Goal: Complete application form

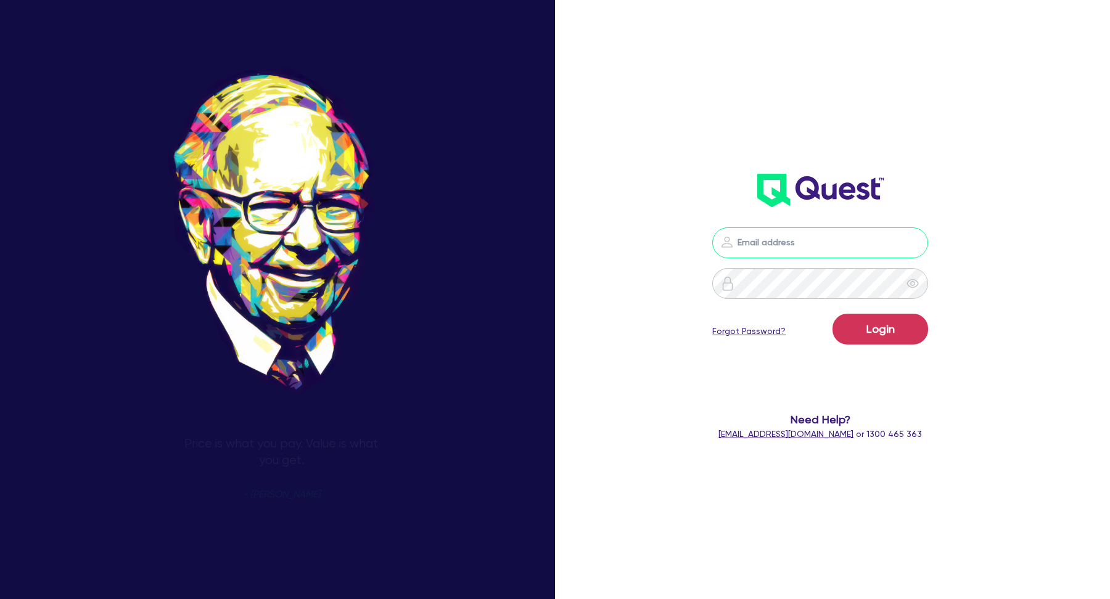
click at [785, 248] on input "email" at bounding box center [820, 242] width 216 height 31
type input "[EMAIL_ADDRESS][DOMAIN_NAME]"
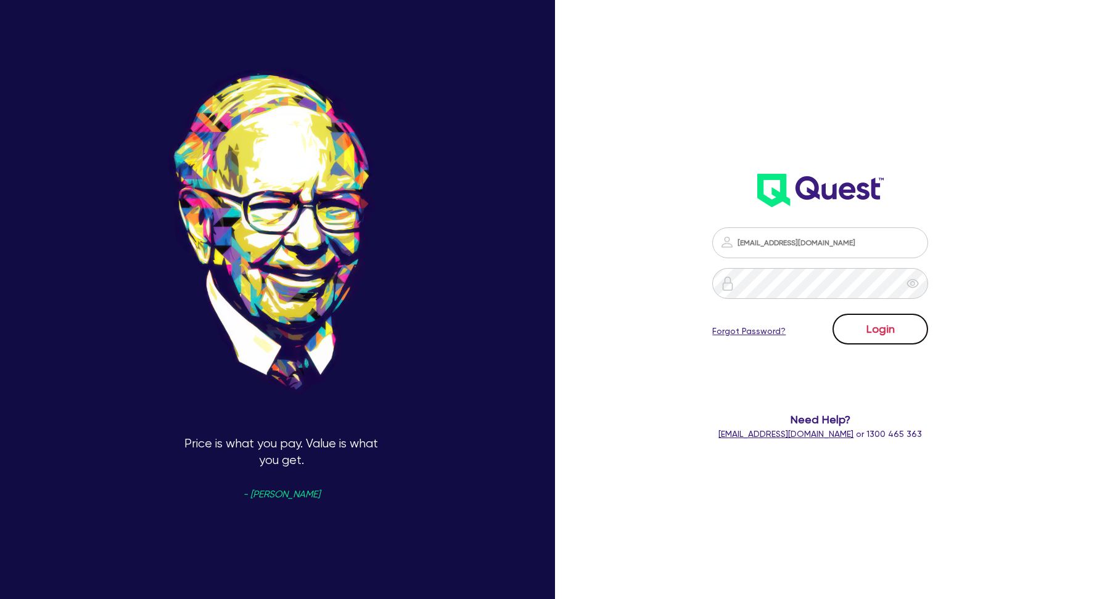
click at [890, 329] on button "Login" at bounding box center [880, 329] width 96 height 31
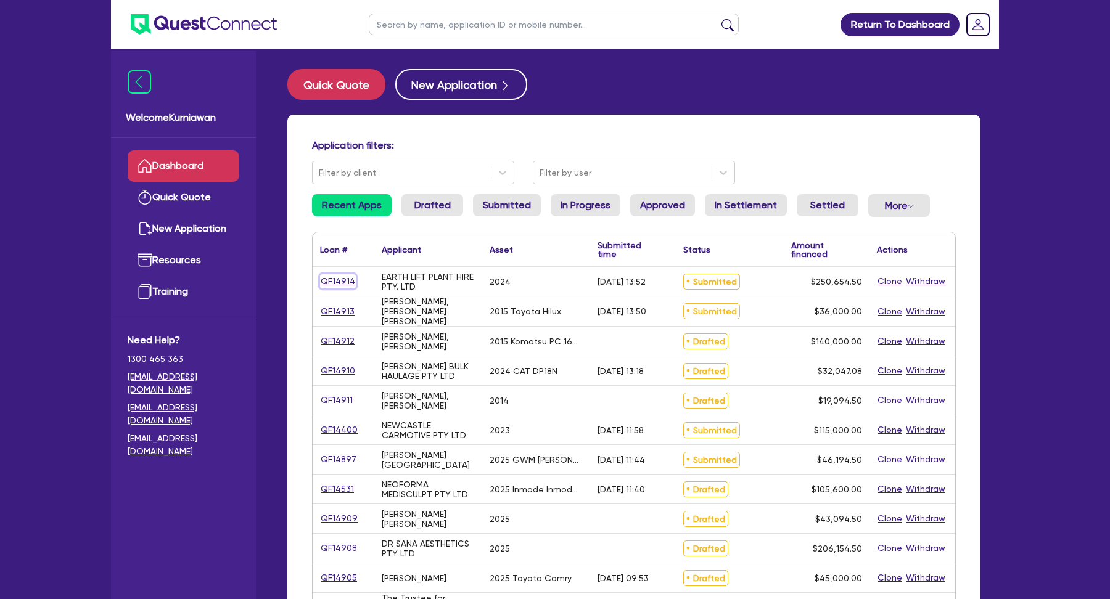
click at [342, 284] on link "QF14914" at bounding box center [338, 281] width 36 height 14
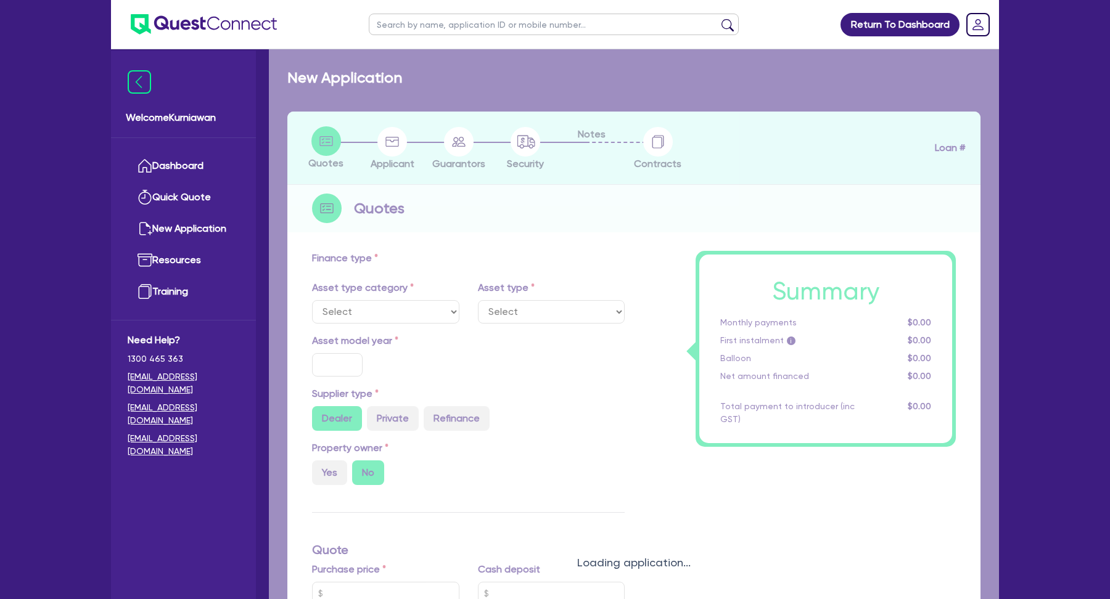
select select "PRIMARY_ASSETS"
type input "2024"
radio input "true"
type input "250,000"
type input "2"
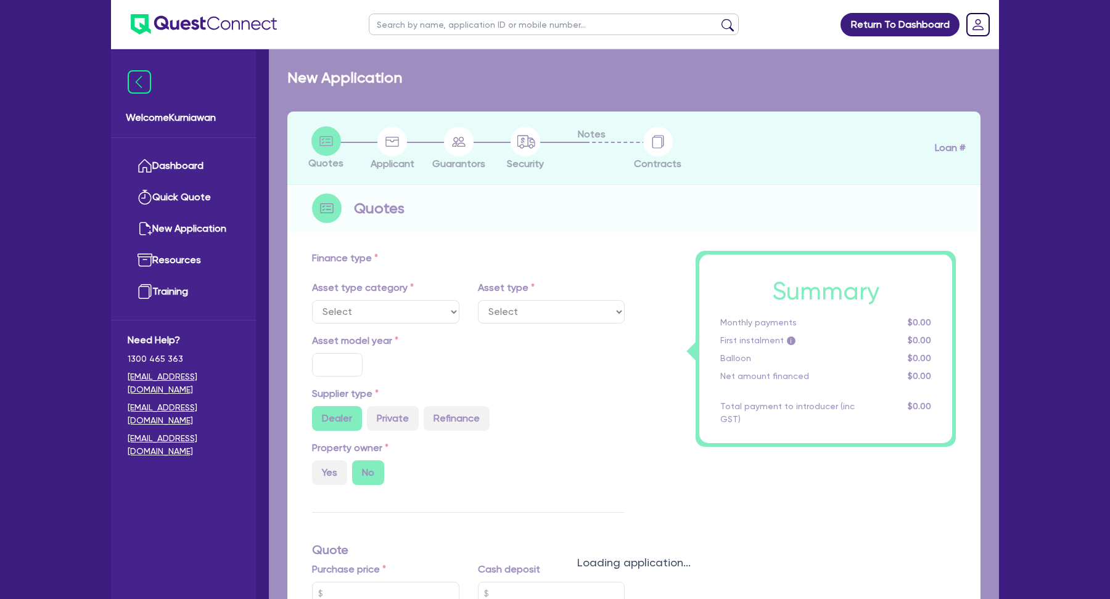
type input "5,013.09"
type input "6.5"
select select "HEAVY_TRUCKS"
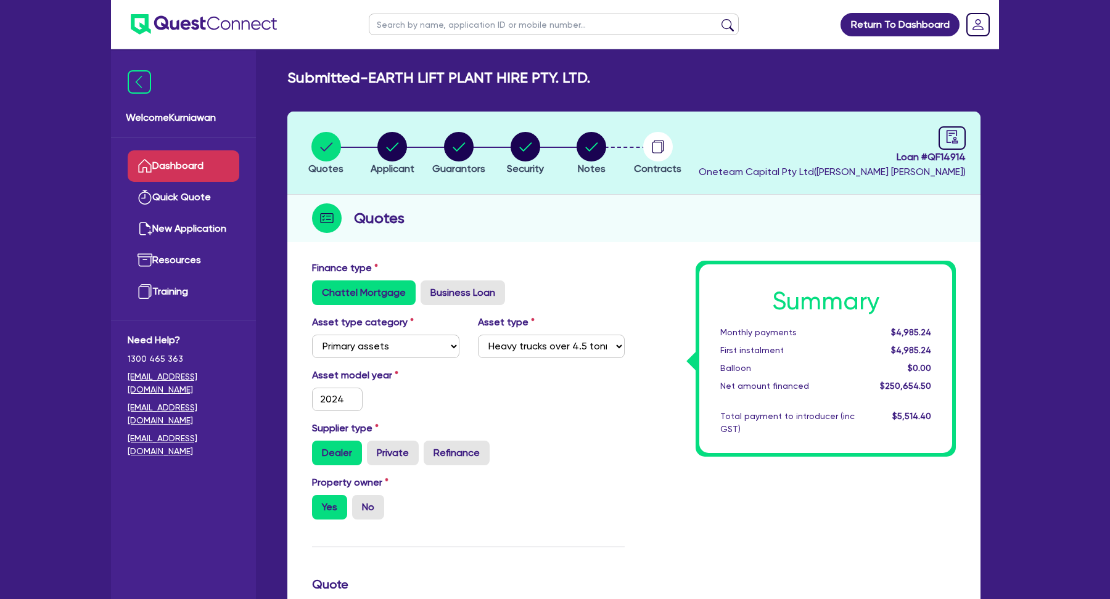
click at [189, 161] on link "Dashboard" at bounding box center [184, 165] width 112 height 31
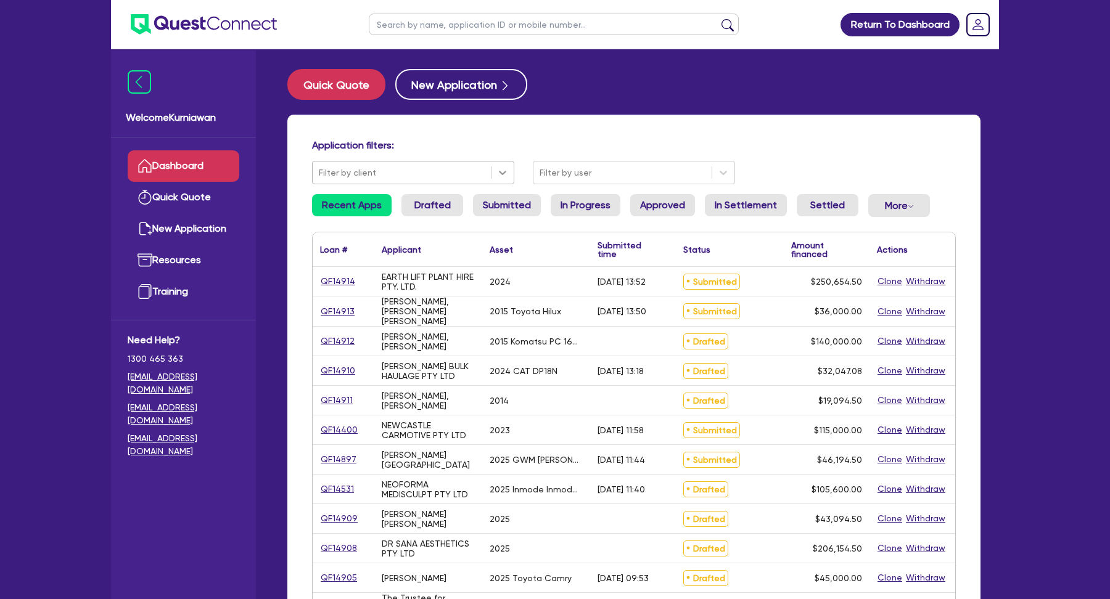
click at [504, 174] on icon at bounding box center [502, 172] width 12 height 12
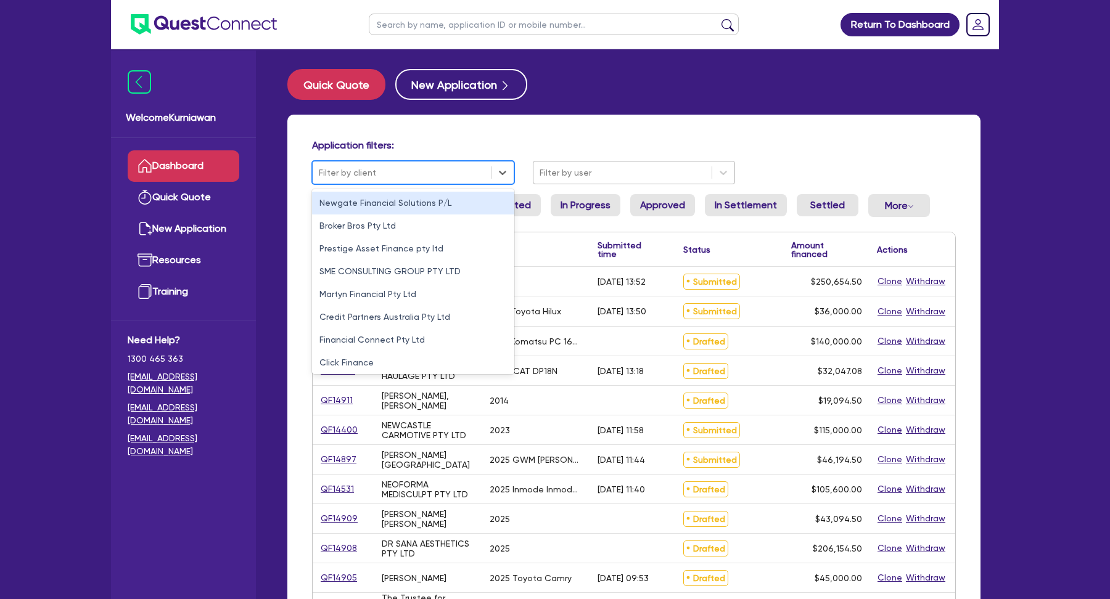
click at [636, 165] on div at bounding box center [622, 172] width 166 height 15
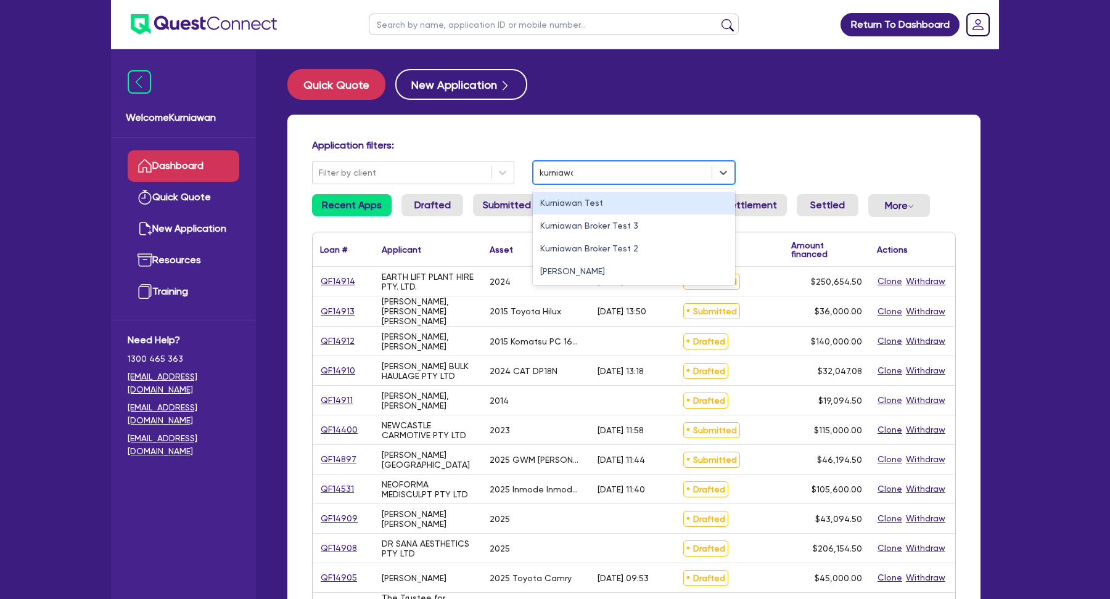
type input "kurniawan"
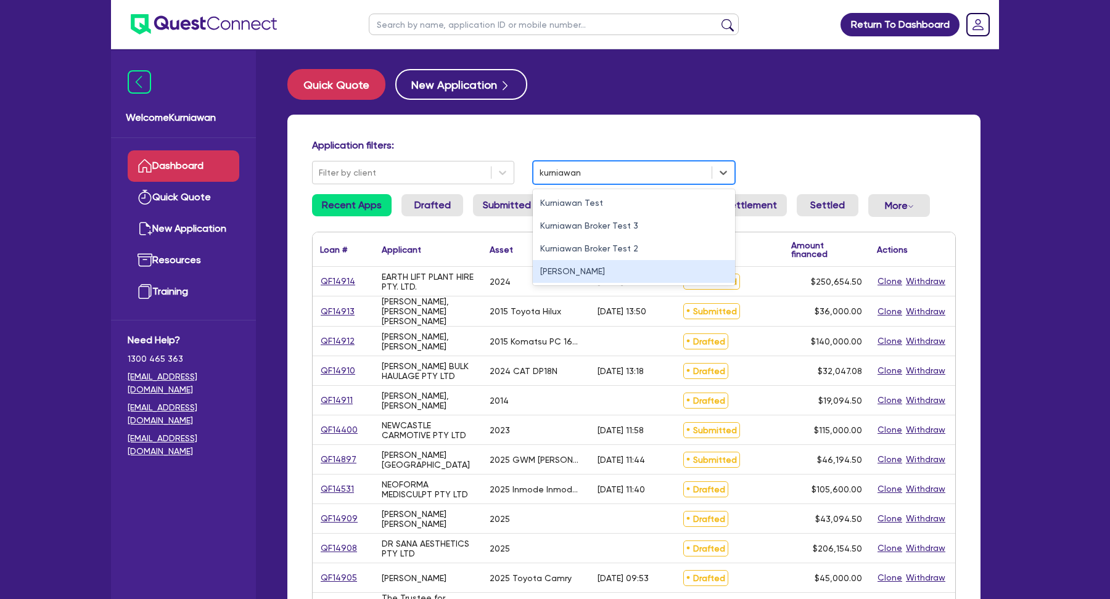
click at [602, 271] on div "[PERSON_NAME]" at bounding box center [634, 271] width 202 height 23
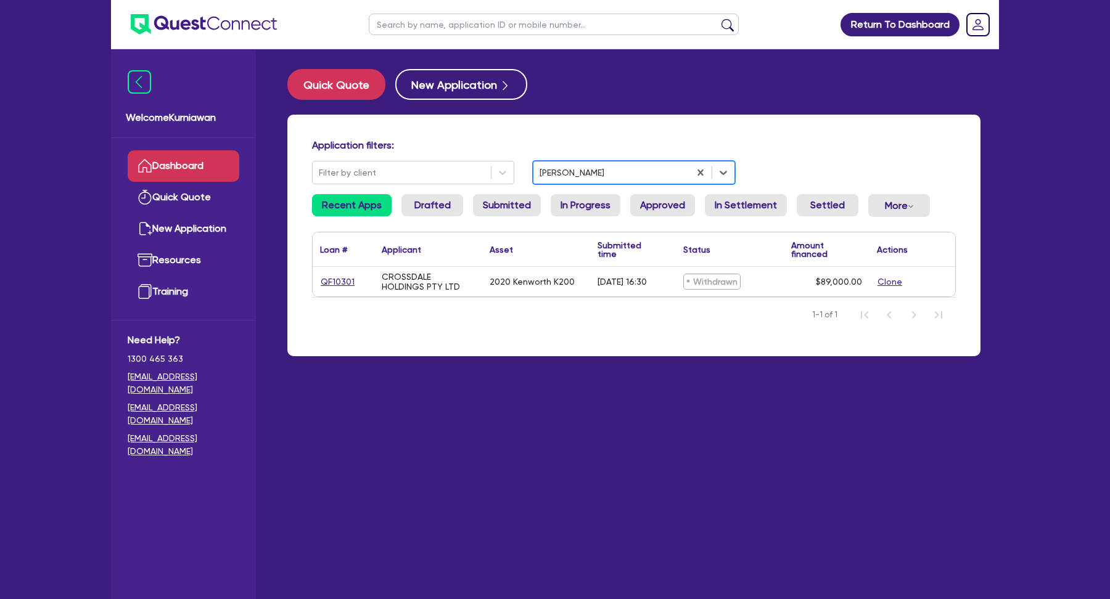
click at [539, 19] on input "text" at bounding box center [554, 25] width 370 height 22
type input "a"
type input "testing"
click at [718, 18] on button "submit" at bounding box center [728, 26] width 20 height 17
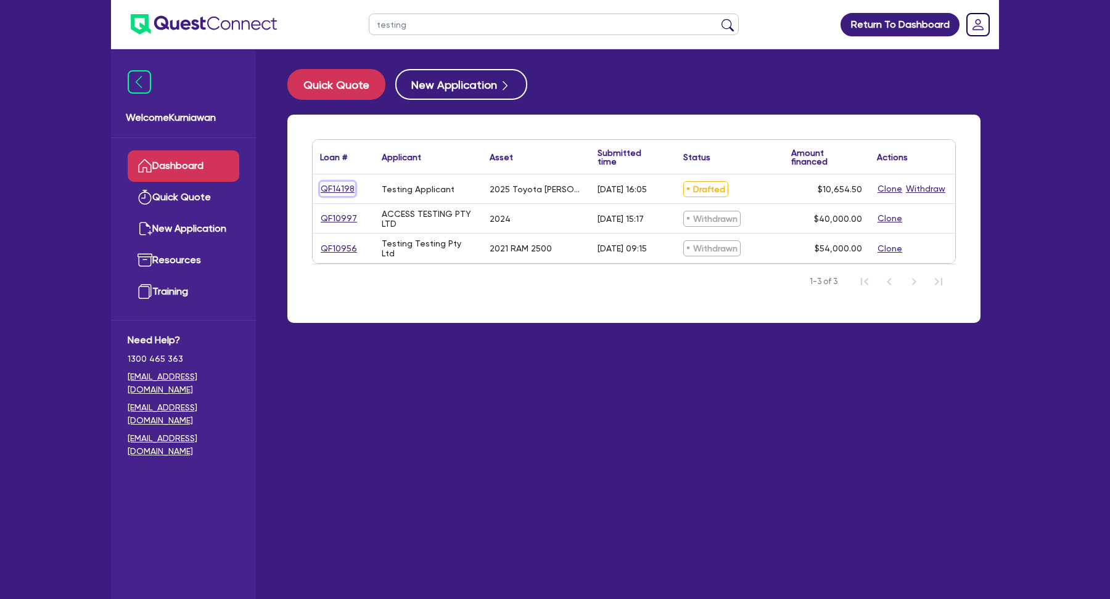
click at [340, 188] on link "QF14198" at bounding box center [337, 189] width 35 height 14
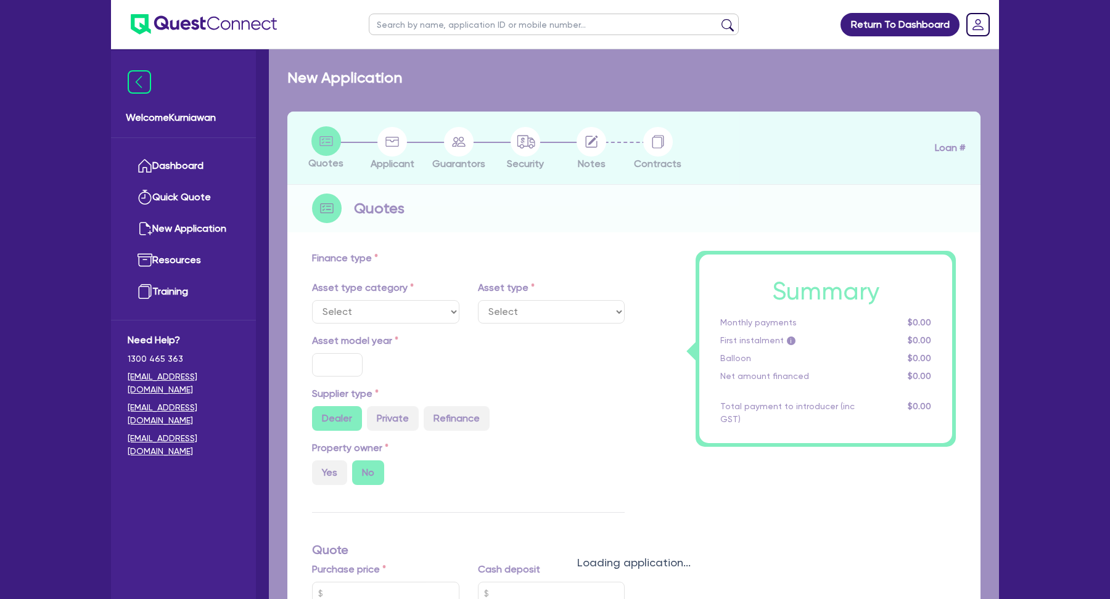
select select "CARS_AND_LIGHT_TRUCKS"
type input "2025"
type input "10,000"
type input "17"
select select "PASSENGER_VEHICLES"
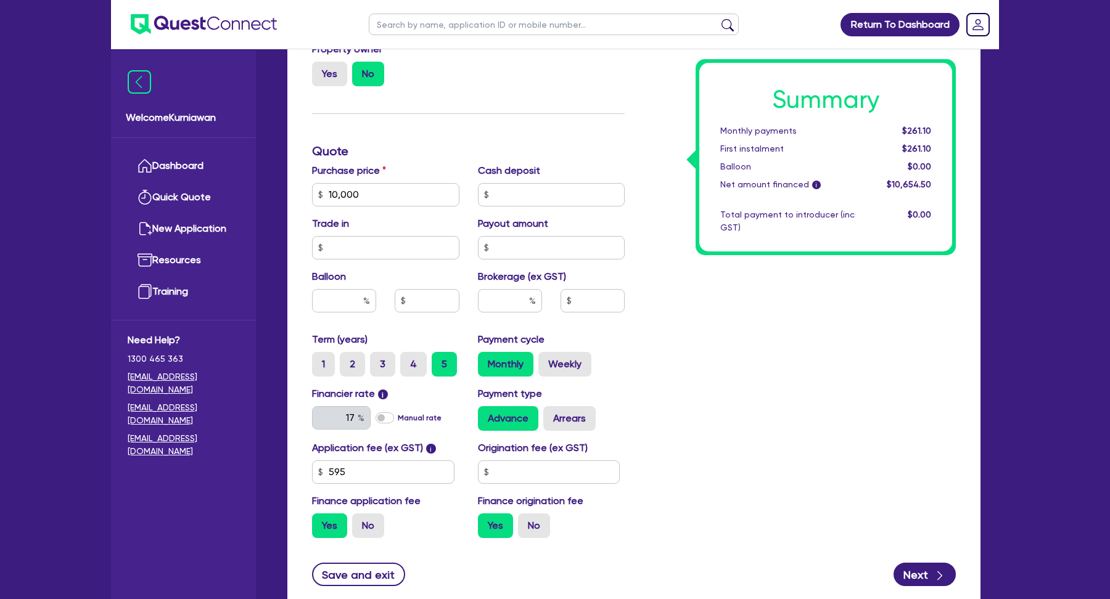
scroll to position [453, 0]
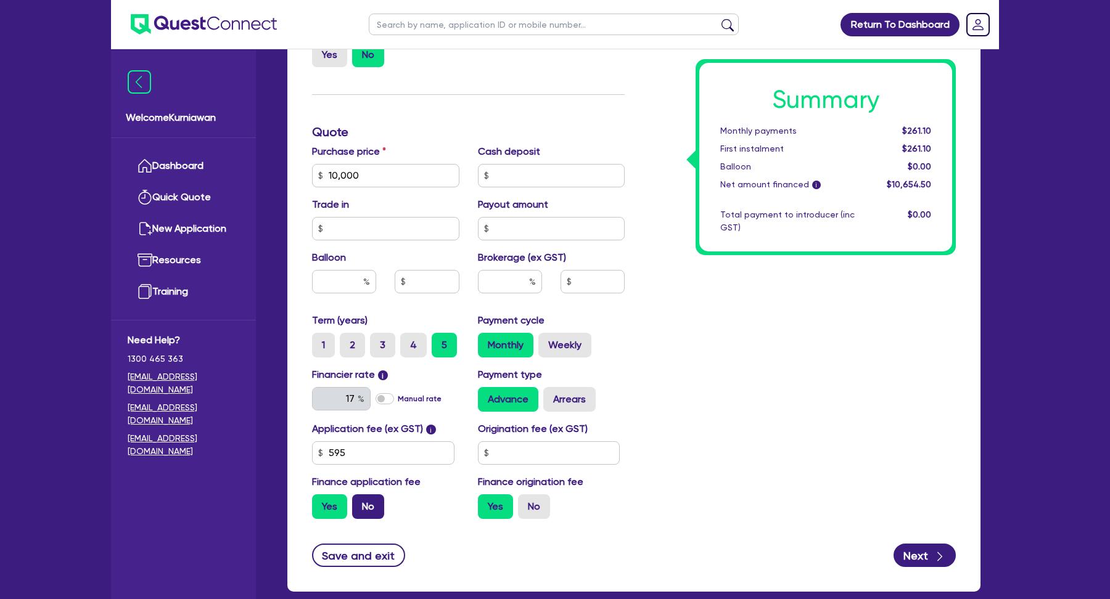
click at [371, 512] on label "No" at bounding box center [368, 506] width 32 height 25
click at [360, 502] on input "No" at bounding box center [356, 498] width 8 height 8
radio input "true"
type input "10,000"
click at [541, 508] on label "No" at bounding box center [534, 506] width 32 height 25
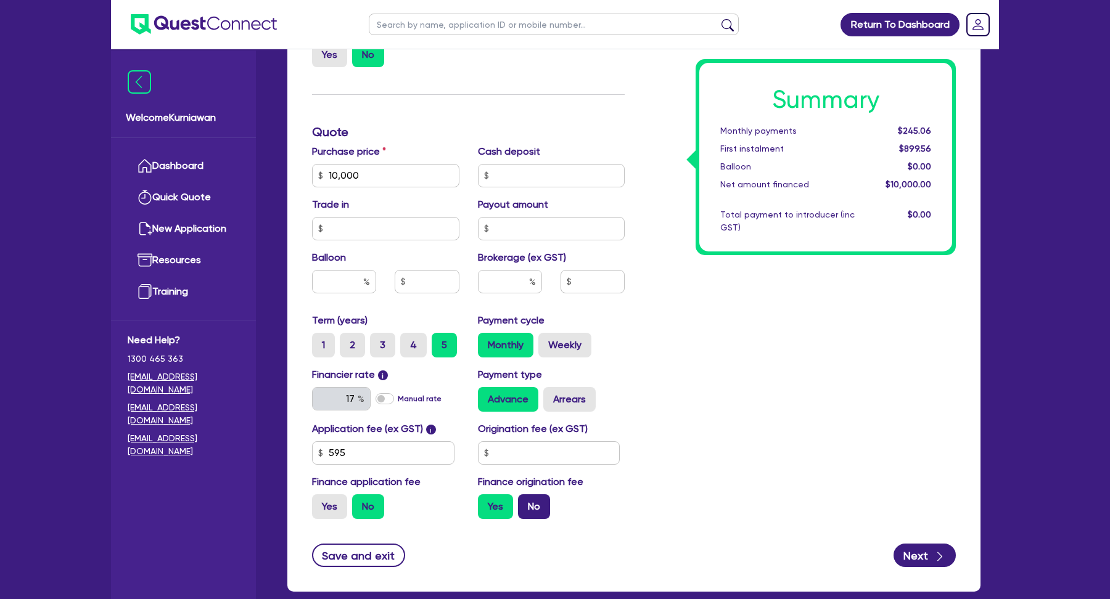
click at [526, 502] on input "No" at bounding box center [522, 498] width 8 height 8
radio input "true"
type input "10,000"
